Goal: Task Accomplishment & Management: Complete application form

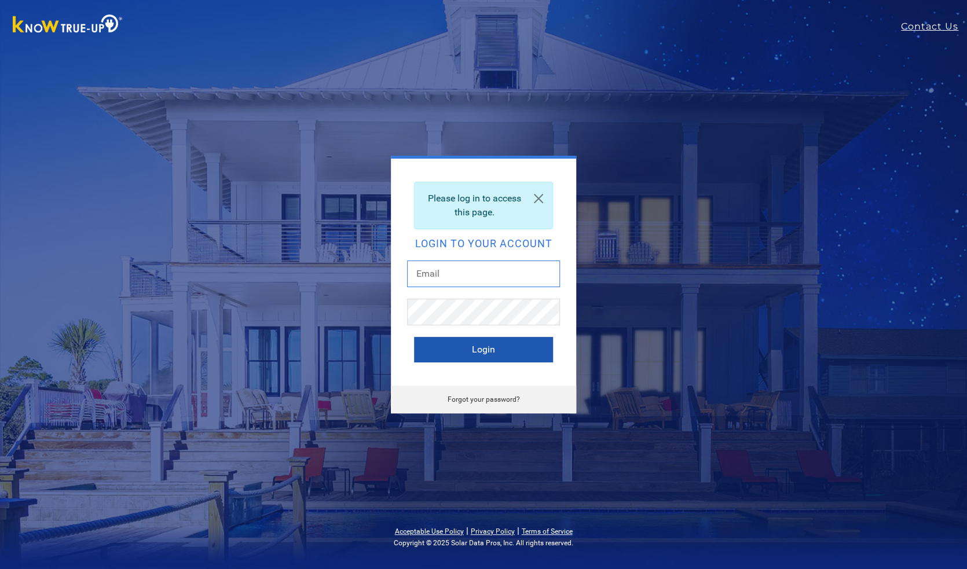
type input "[PERSON_NAME][EMAIL_ADDRESS][DOMAIN_NAME]"
click at [507, 351] on button "Login" at bounding box center [483, 349] width 139 height 25
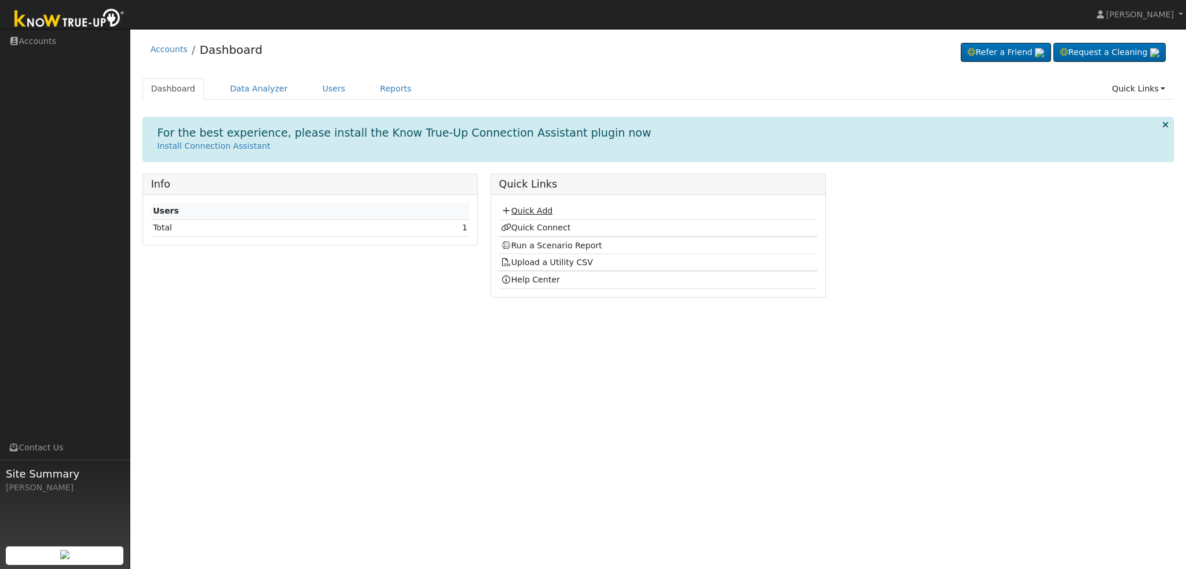
click at [535, 208] on link "Quick Add" at bounding box center [527, 210] width 52 height 9
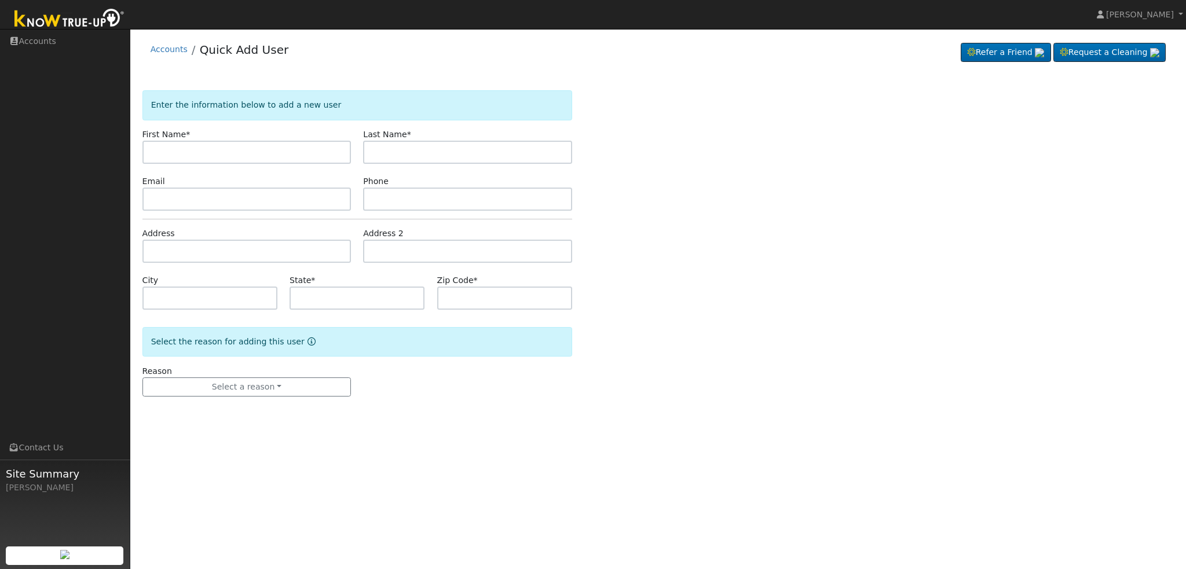
click at [271, 150] on input "text" at bounding box center [246, 152] width 209 height 23
type input "david"
click at [398, 146] on input "text" at bounding box center [467, 152] width 209 height 23
type input "rodriguez"
click at [247, 196] on input "text" at bounding box center [246, 199] width 209 height 23
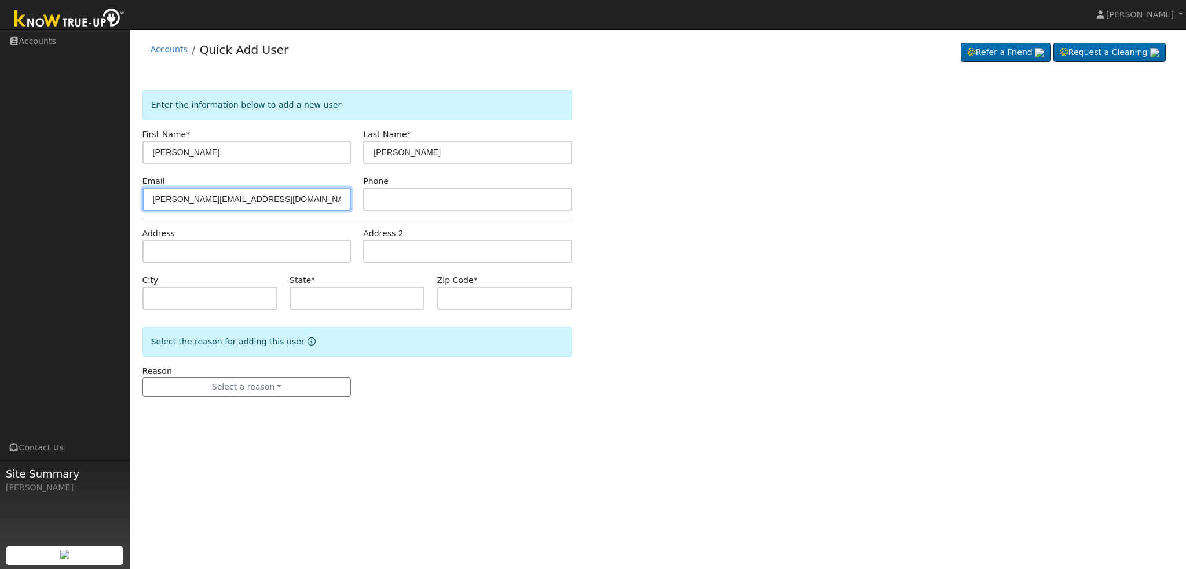
type input "[PERSON_NAME][EMAIL_ADDRESS][DOMAIN_NAME]"
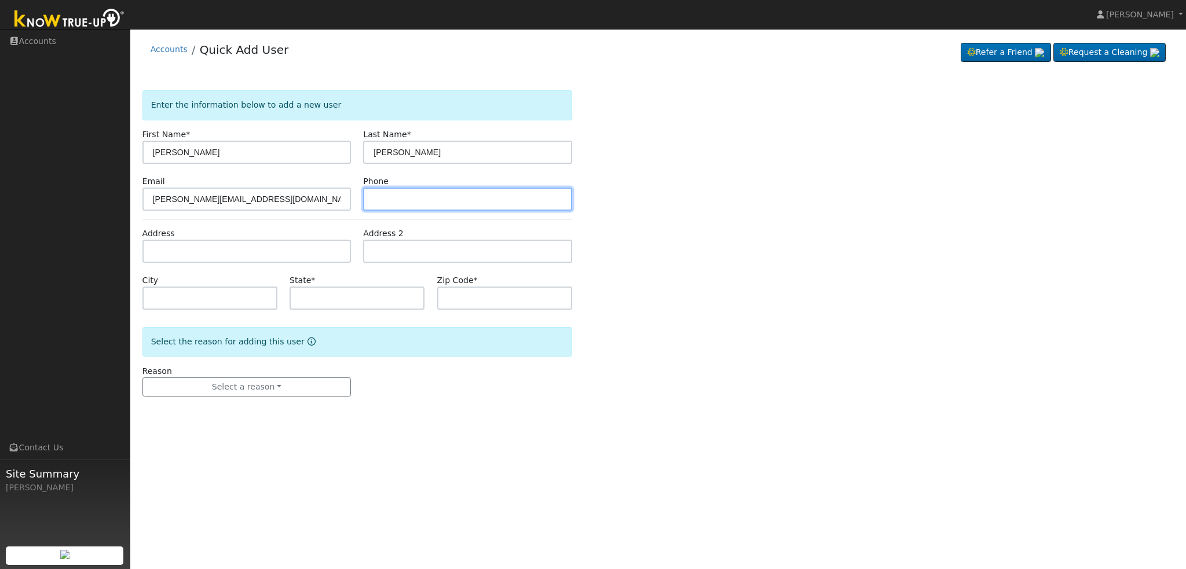
click at [401, 192] on input "text" at bounding box center [467, 199] width 209 height 23
type input "5598595189"
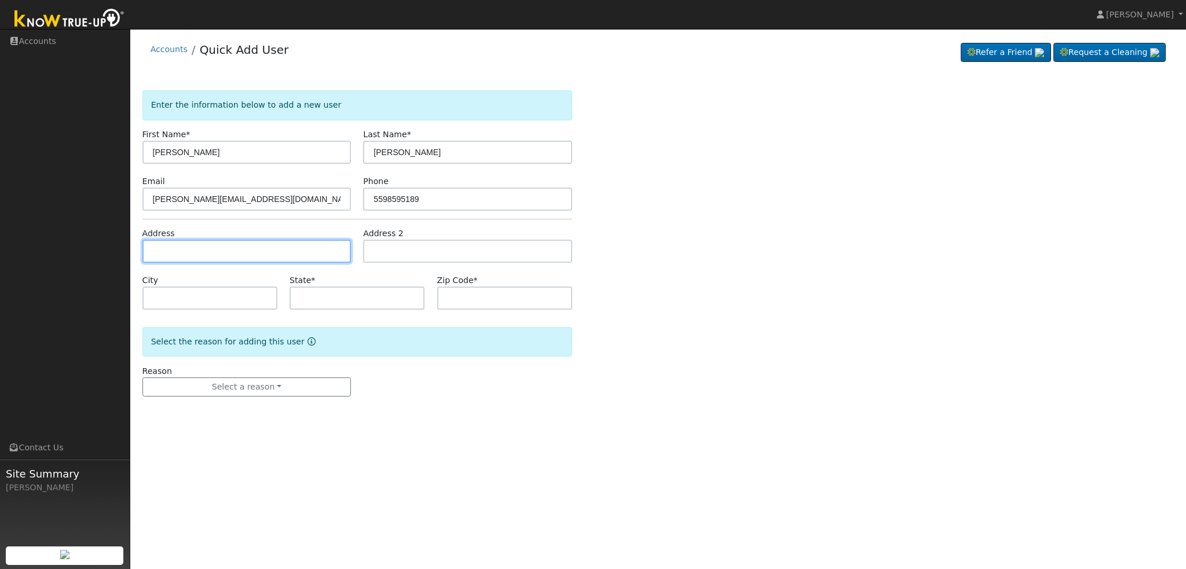
click at [314, 250] on input "text" at bounding box center [246, 251] width 209 height 23
type input "1420 East Dinuba Avenue"
type input "Reedley"
type input "CA"
type input "93654"
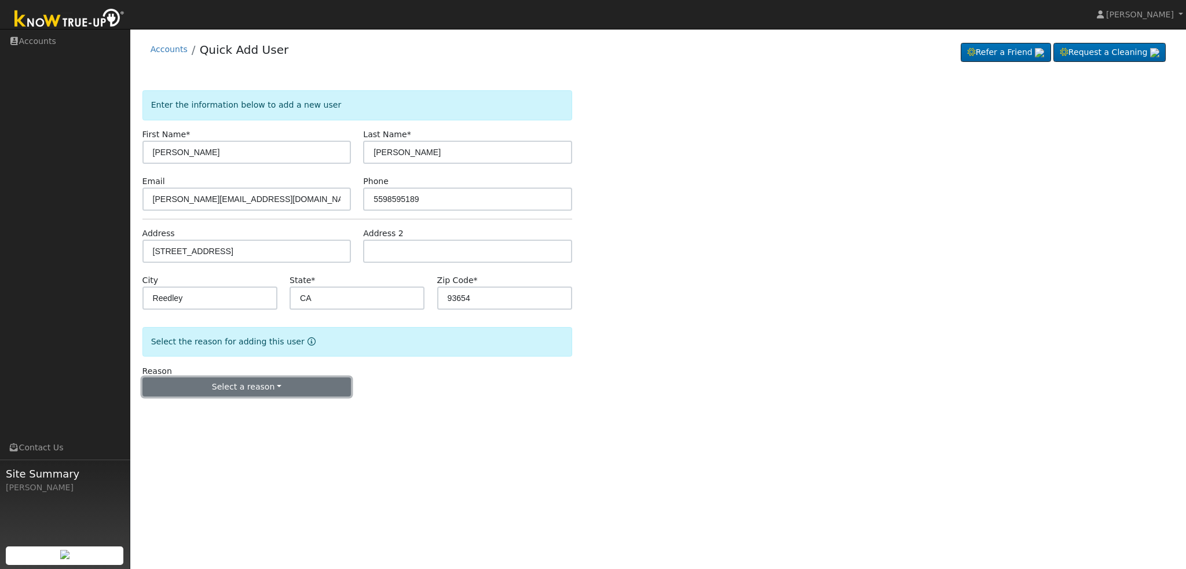
click at [267, 388] on button "Select a reason" at bounding box center [246, 387] width 209 height 20
click at [164, 409] on link "New lead" at bounding box center [207, 410] width 128 height 16
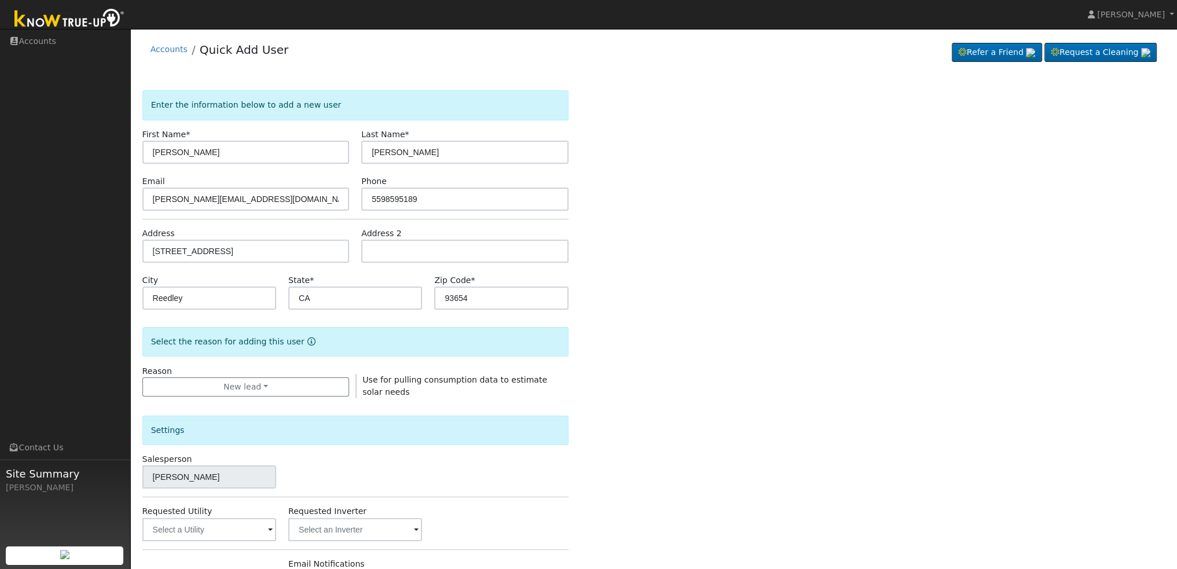
scroll to position [174, 0]
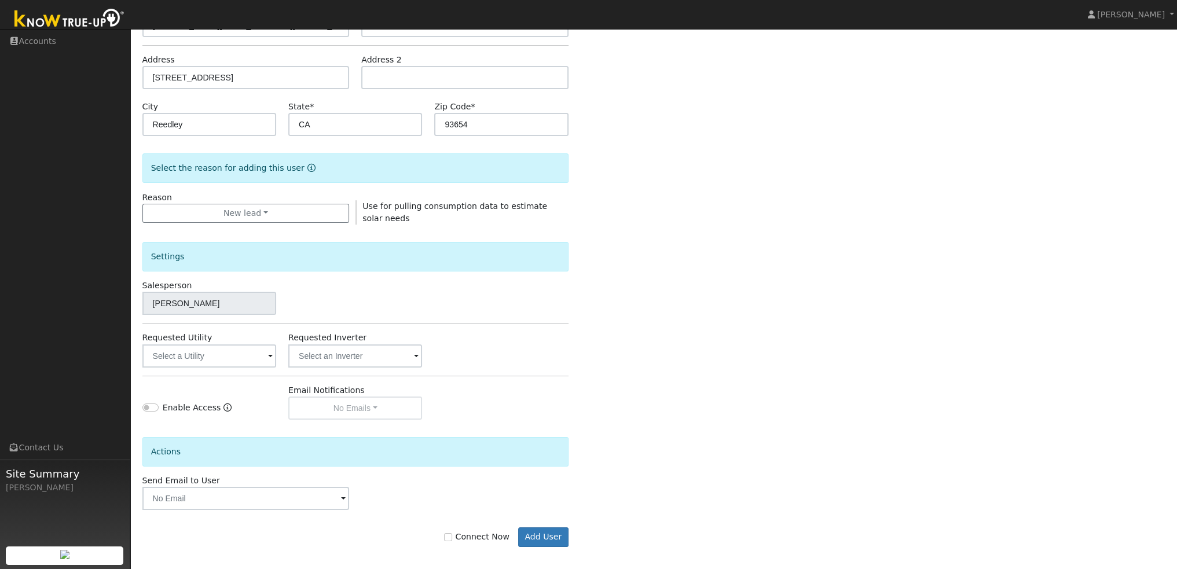
click at [271, 354] on span at bounding box center [270, 356] width 5 height 13
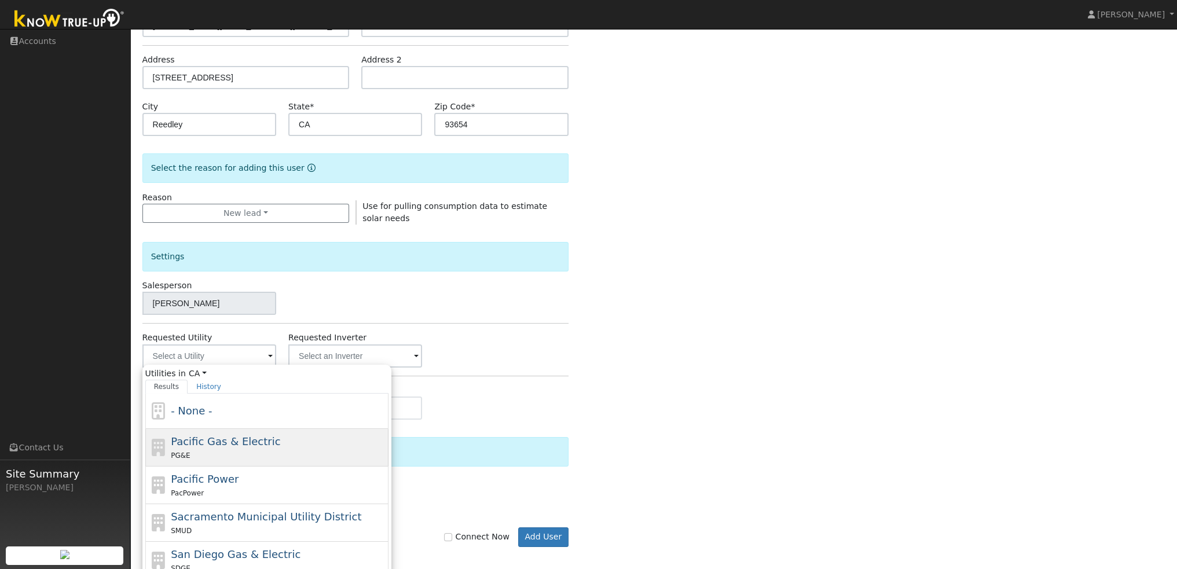
click at [278, 449] on div "PG&E" at bounding box center [278, 455] width 215 height 12
type input "Pacific Gas & Electric"
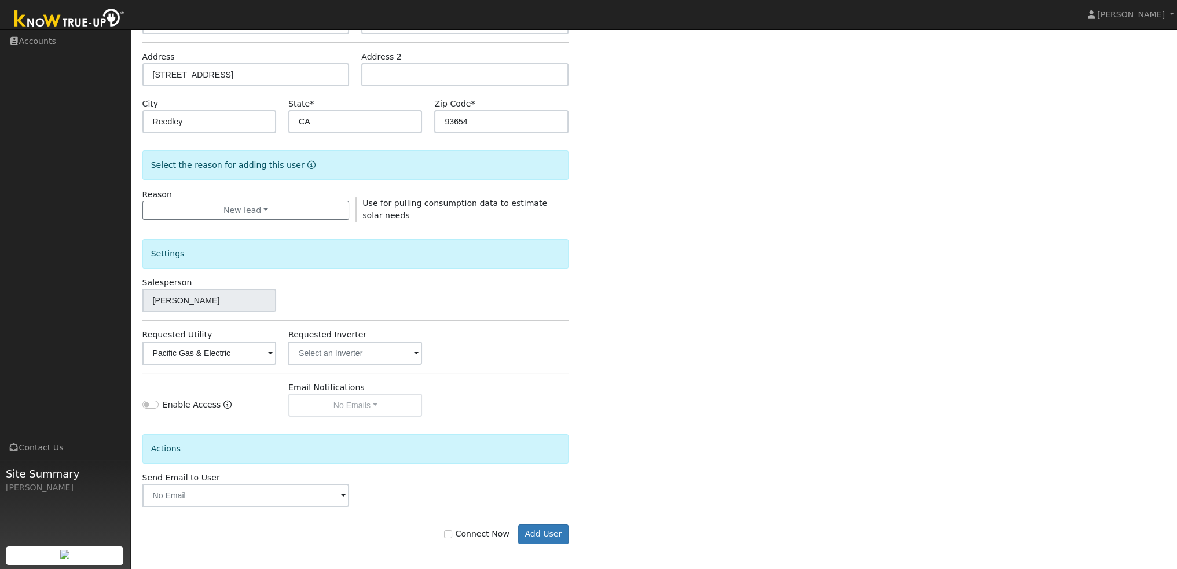
scroll to position [178, 0]
click at [541, 530] on button "Add User" at bounding box center [543, 533] width 50 height 20
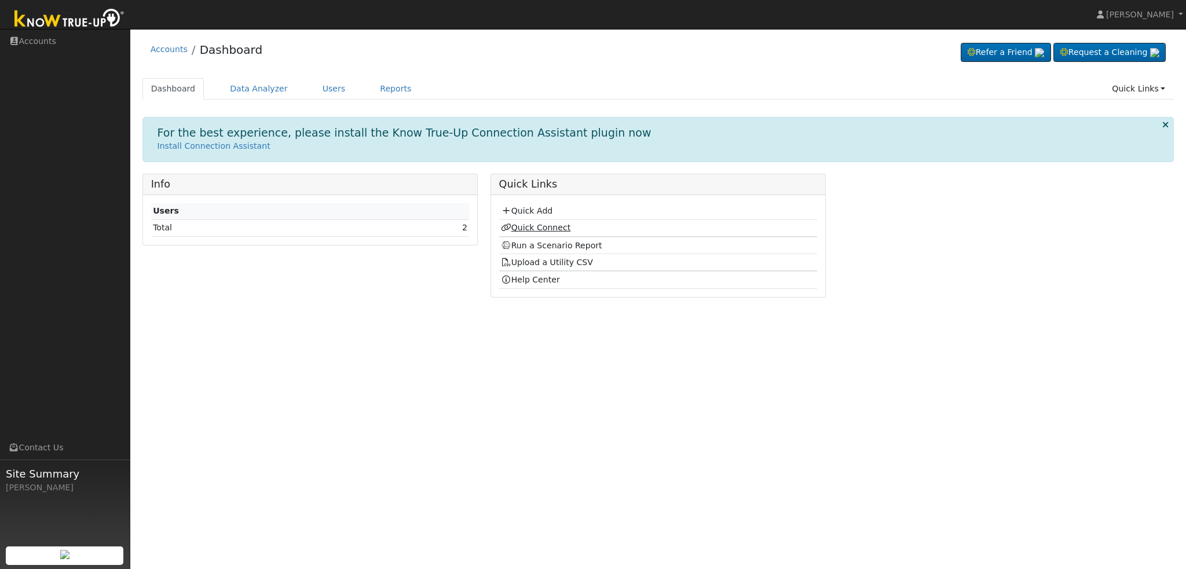
click at [549, 228] on link "Quick Connect" at bounding box center [535, 227] width 69 height 9
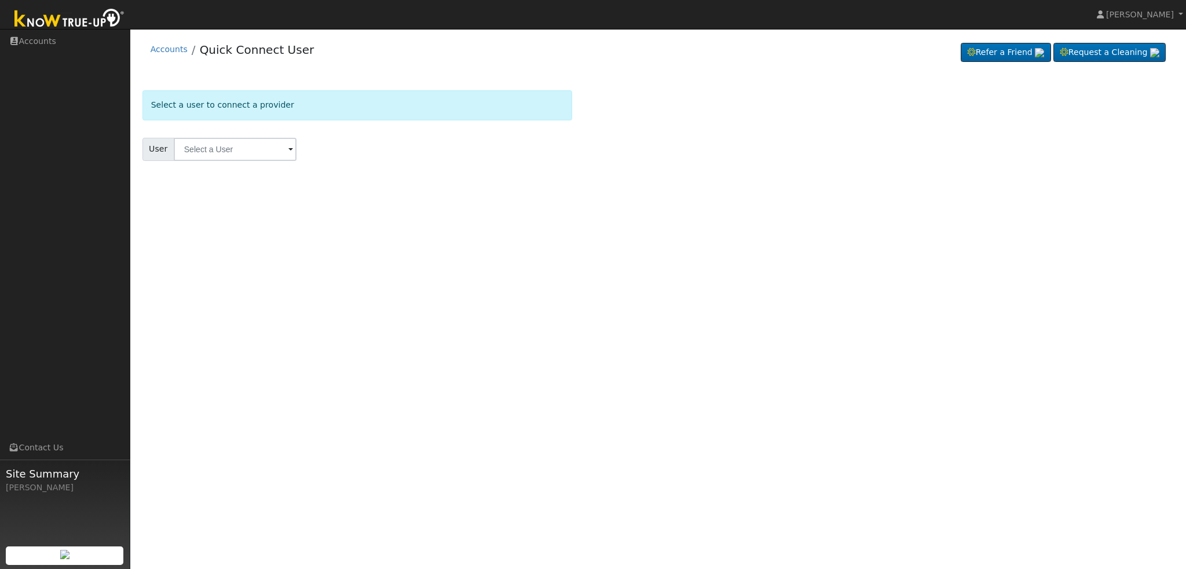
click at [288, 151] on span at bounding box center [290, 150] width 5 height 13
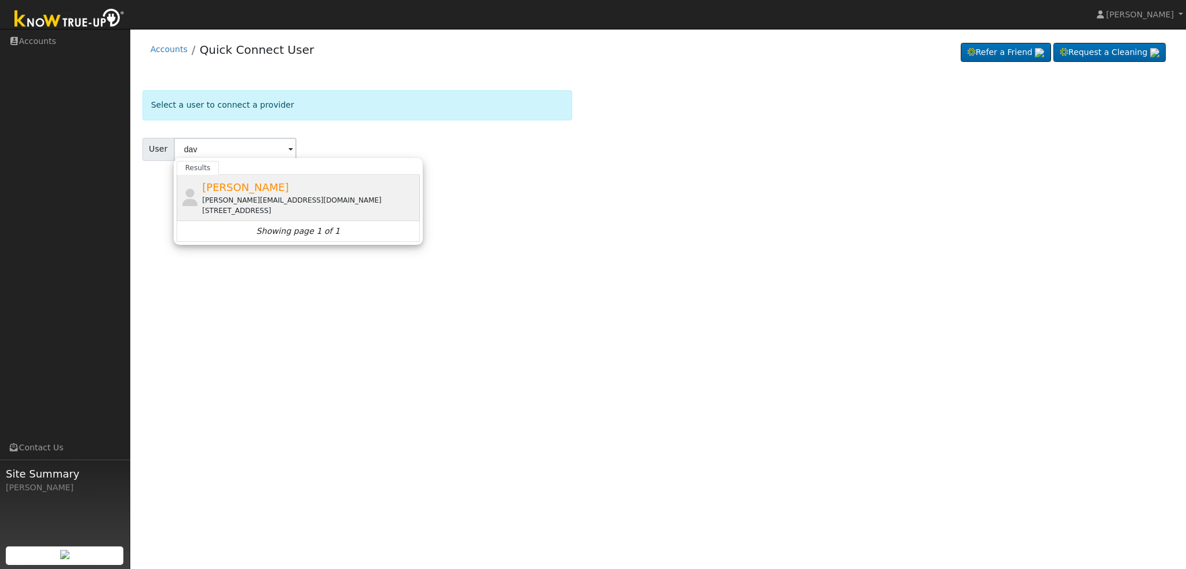
click at [248, 192] on span "[PERSON_NAME]" at bounding box center [245, 187] width 87 height 12
type input "[PERSON_NAME]"
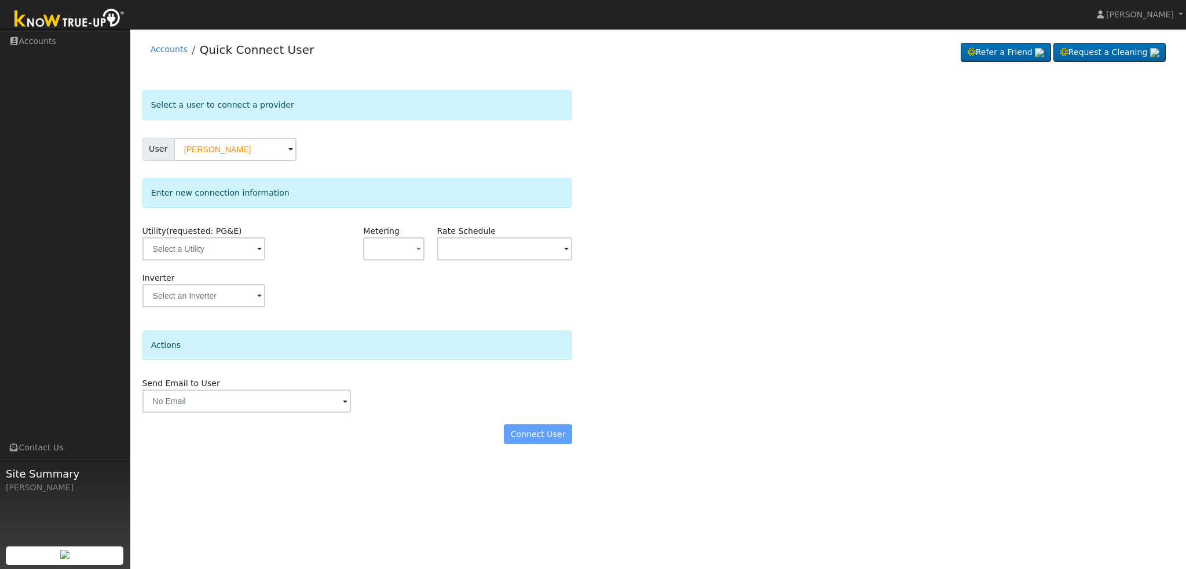
click at [257, 251] on span at bounding box center [259, 249] width 5 height 13
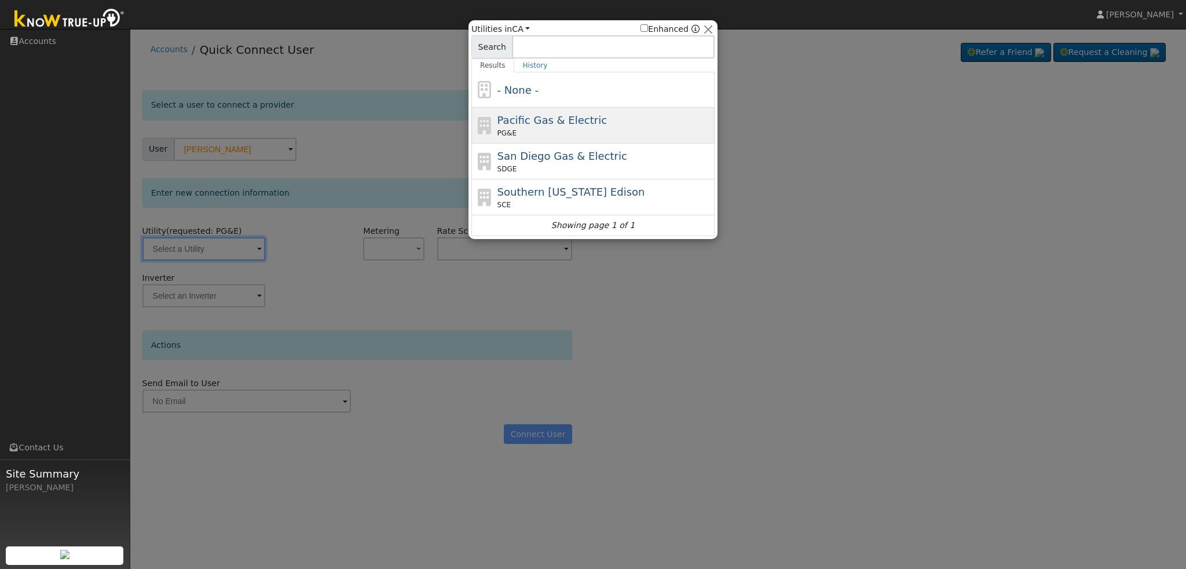
click at [556, 121] on span "Pacific Gas & Electric" at bounding box center [551, 120] width 109 height 12
type input "PG&E"
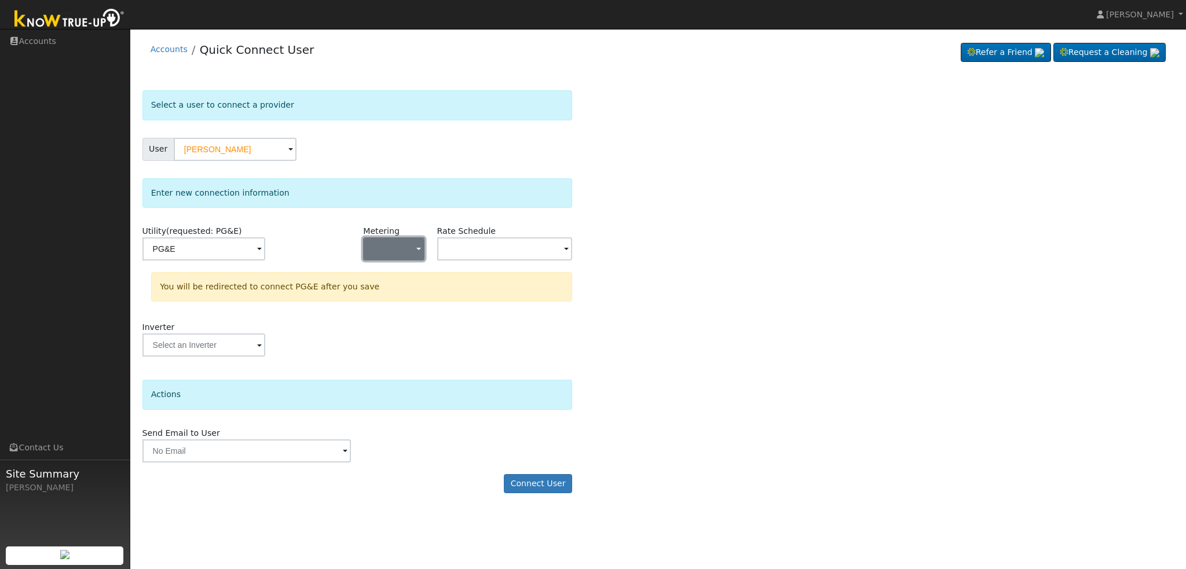
click at [417, 252] on span "button" at bounding box center [418, 250] width 5 height 12
click at [394, 307] on link "NBT" at bounding box center [404, 307] width 80 height 16
click at [262, 248] on span at bounding box center [259, 249] width 5 height 13
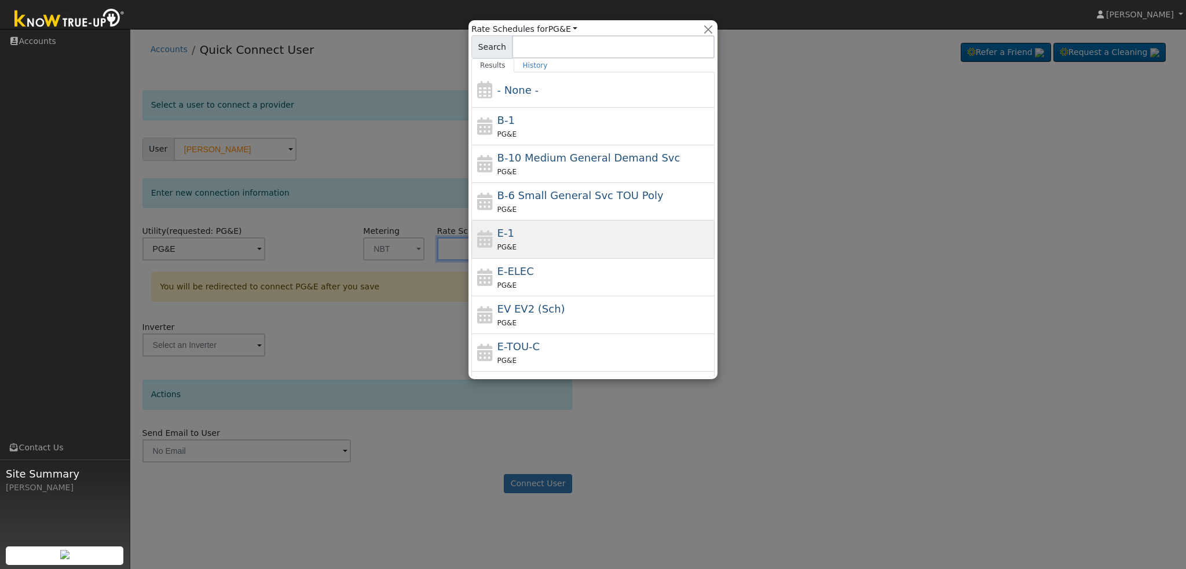
click at [557, 237] on div "E-1 PG&E" at bounding box center [604, 239] width 215 height 28
type input "E-1"
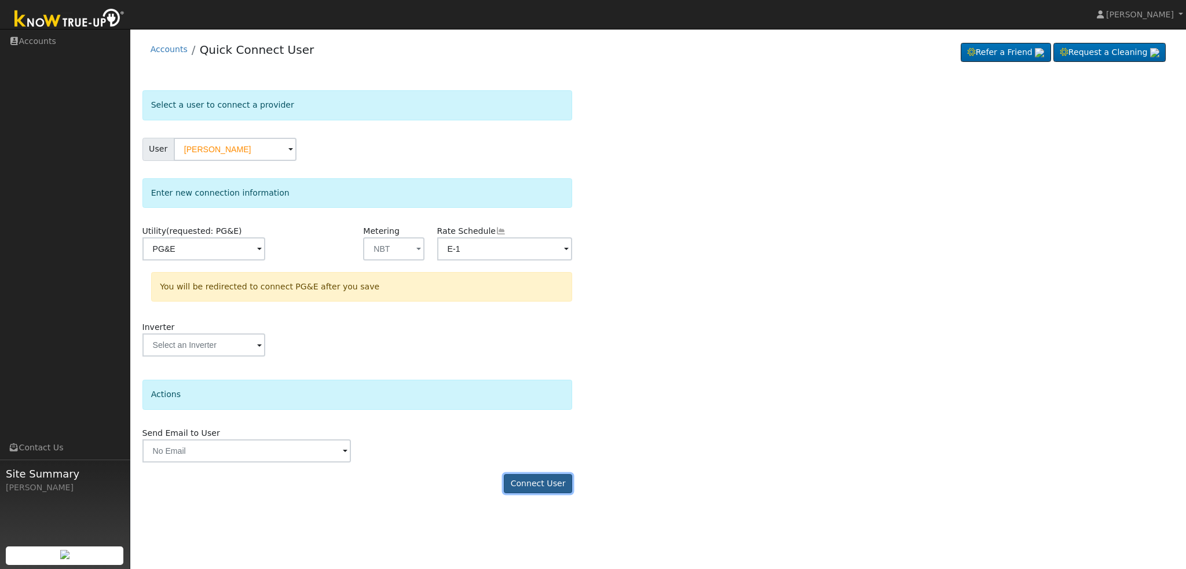
click at [567, 479] on button "Connect User" at bounding box center [538, 484] width 68 height 20
